Goal: Check status: Check status

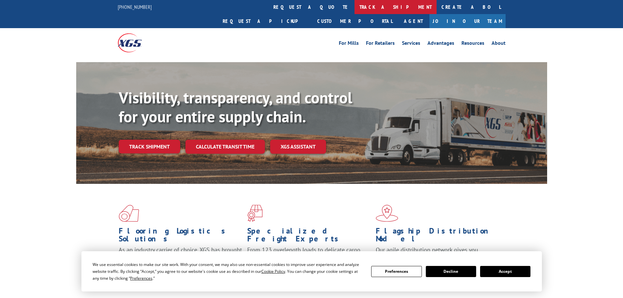
click at [354, 4] on link "track a shipment" at bounding box center [395, 7] width 82 height 14
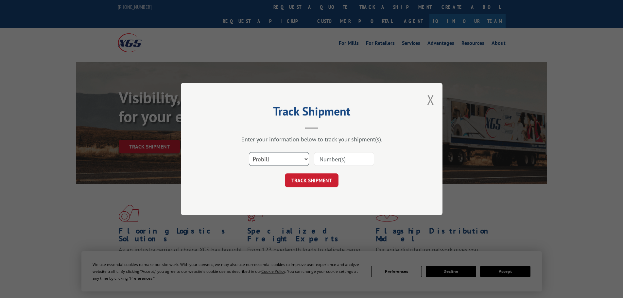
click at [270, 162] on select "Select category... Probill BOL PO" at bounding box center [279, 159] width 60 height 14
select select "bol"
click at [249, 152] on select "Select category... Probill BOL PO" at bounding box center [279, 159] width 60 height 14
paste input "5106088"
type input "5106088"
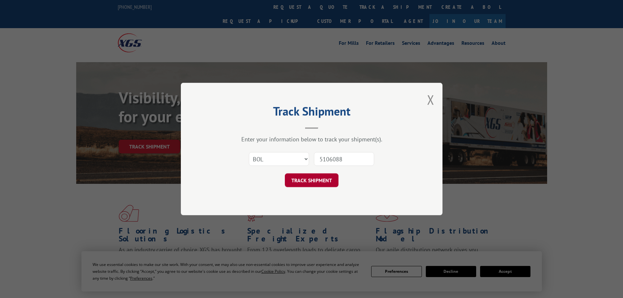
click at [310, 178] on button "TRACK SHIPMENT" at bounding box center [312, 180] width 54 height 14
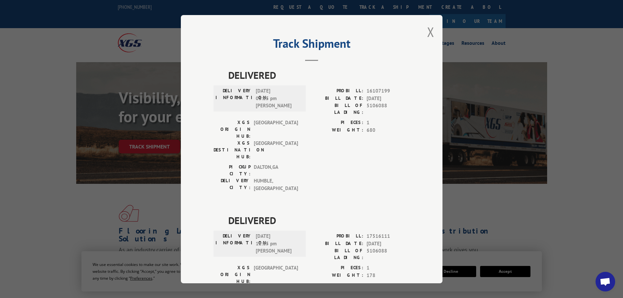
scroll to position [26, 0]
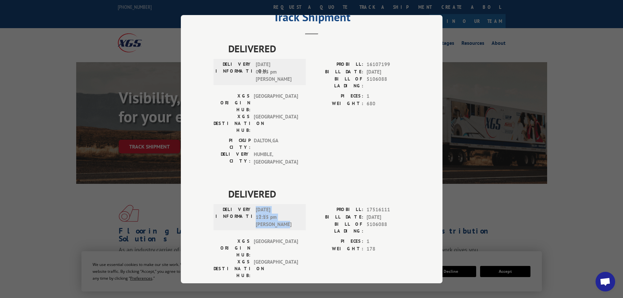
drag, startPoint x: 289, startPoint y: 185, endPoint x: 261, endPoint y: 173, distance: 30.2
click at [252, 206] on div "DELIVERY INFORMATION: [DATE] 12:15 pm [PERSON_NAME]" at bounding box center [259, 217] width 88 height 22
copy span "[DATE] 12:15 pm [PERSON_NAME]"
